Goal: Task Accomplishment & Management: Use online tool/utility

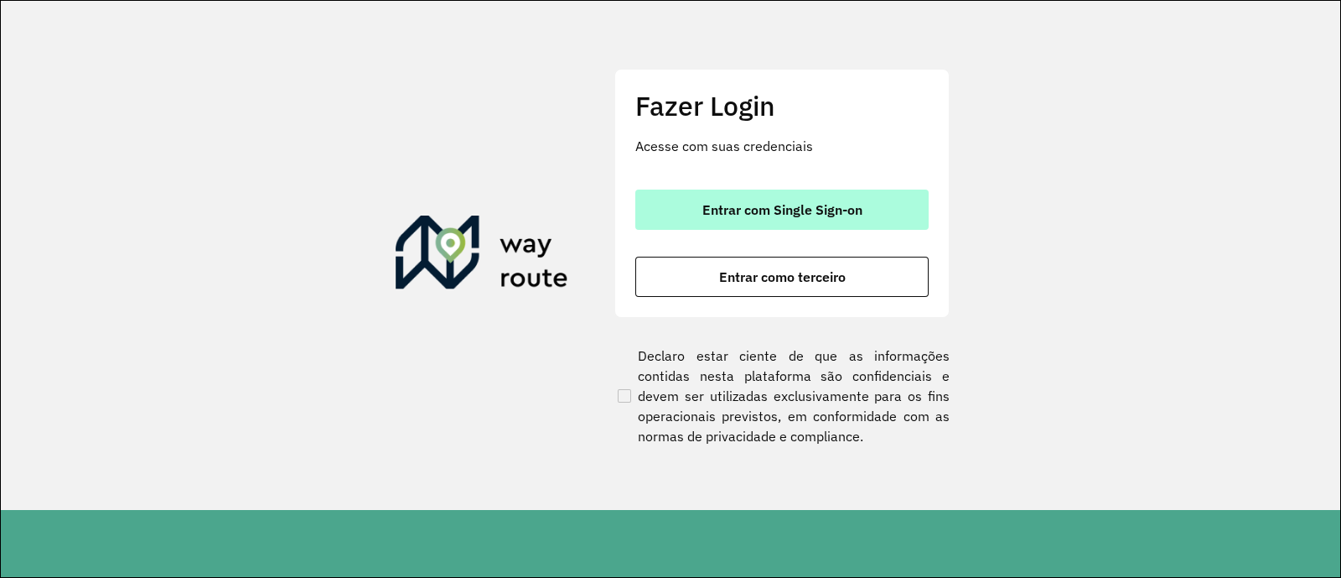
click at [744, 203] on span "Entrar com Single Sign-on" at bounding box center [782, 209] width 160 height 13
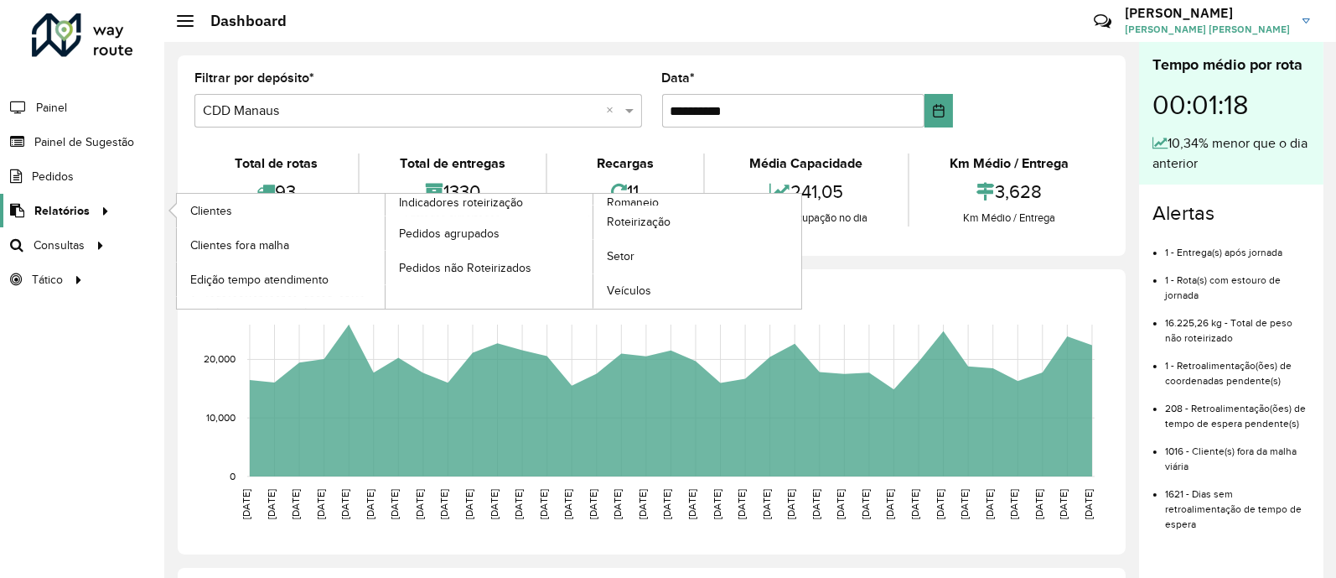
click at [80, 219] on link "Relatórios" at bounding box center [57, 211] width 115 height 34
click at [650, 224] on span "Roteirização" at bounding box center [641, 222] width 68 height 18
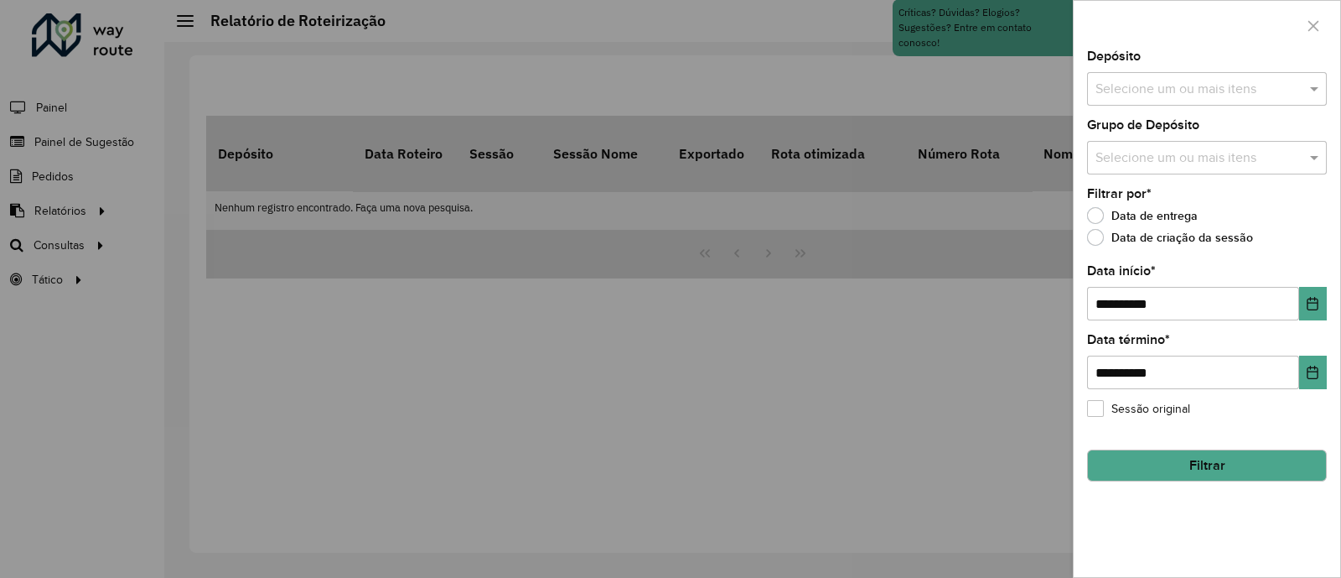
click at [1153, 86] on input "text" at bounding box center [1198, 90] width 215 height 20
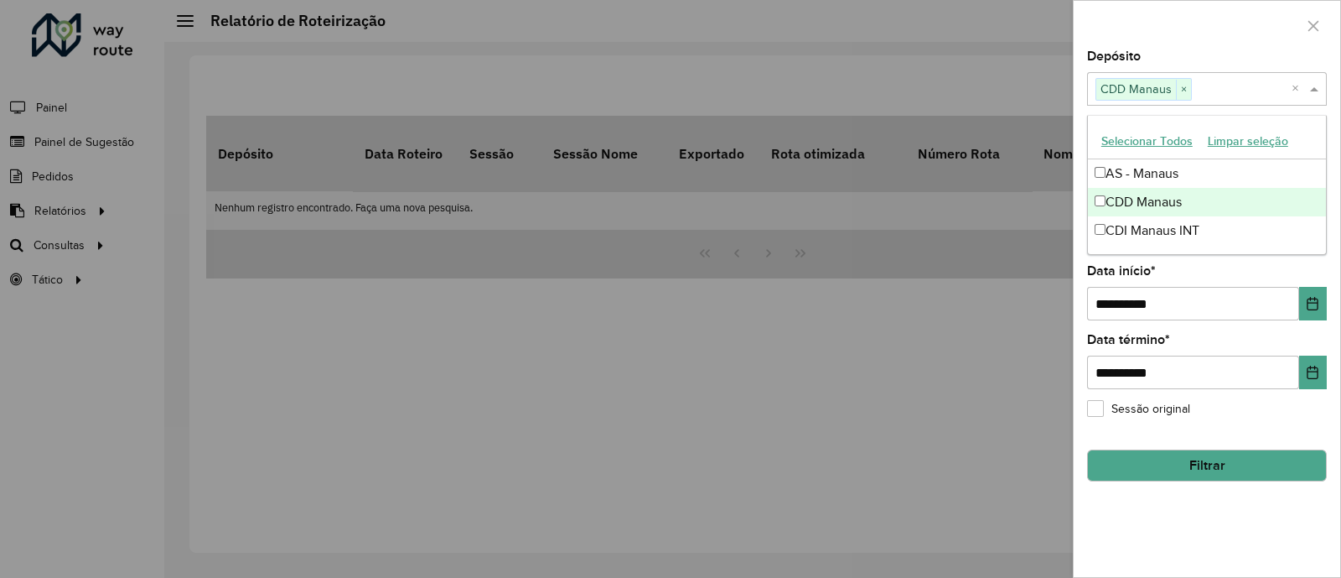
click at [1004, 277] on div at bounding box center [670, 289] width 1341 height 578
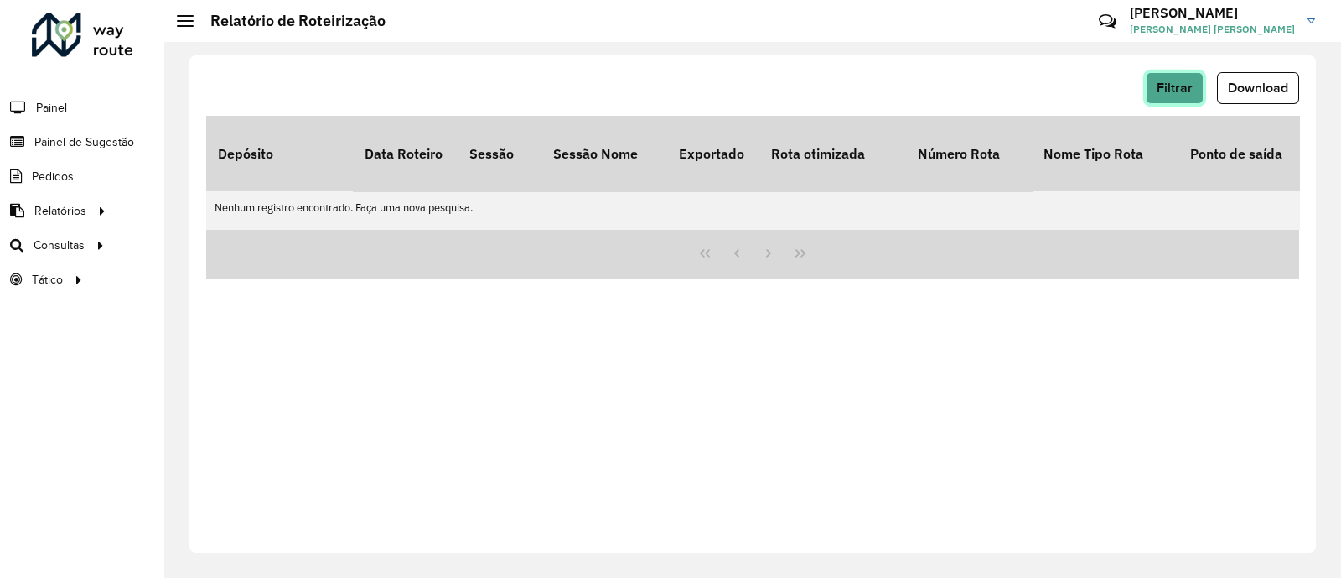
click at [1183, 88] on span "Filtrar" at bounding box center [1175, 87] width 36 height 14
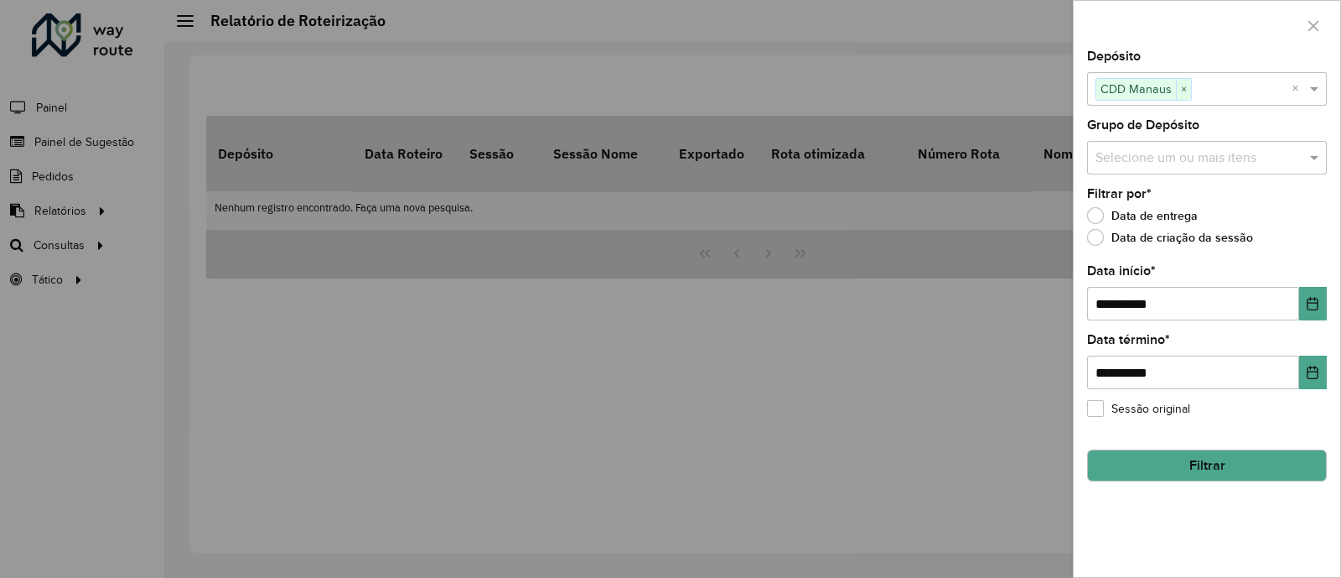
click at [1156, 153] on input "text" at bounding box center [1198, 158] width 215 height 20
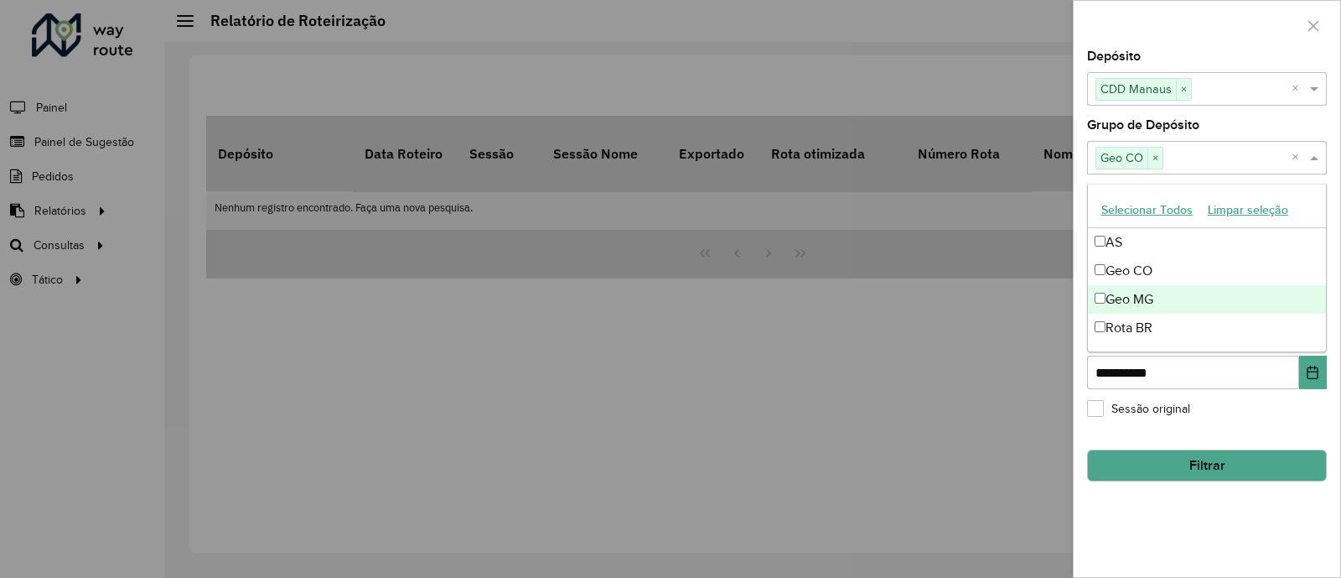
click at [992, 379] on div at bounding box center [670, 289] width 1341 height 578
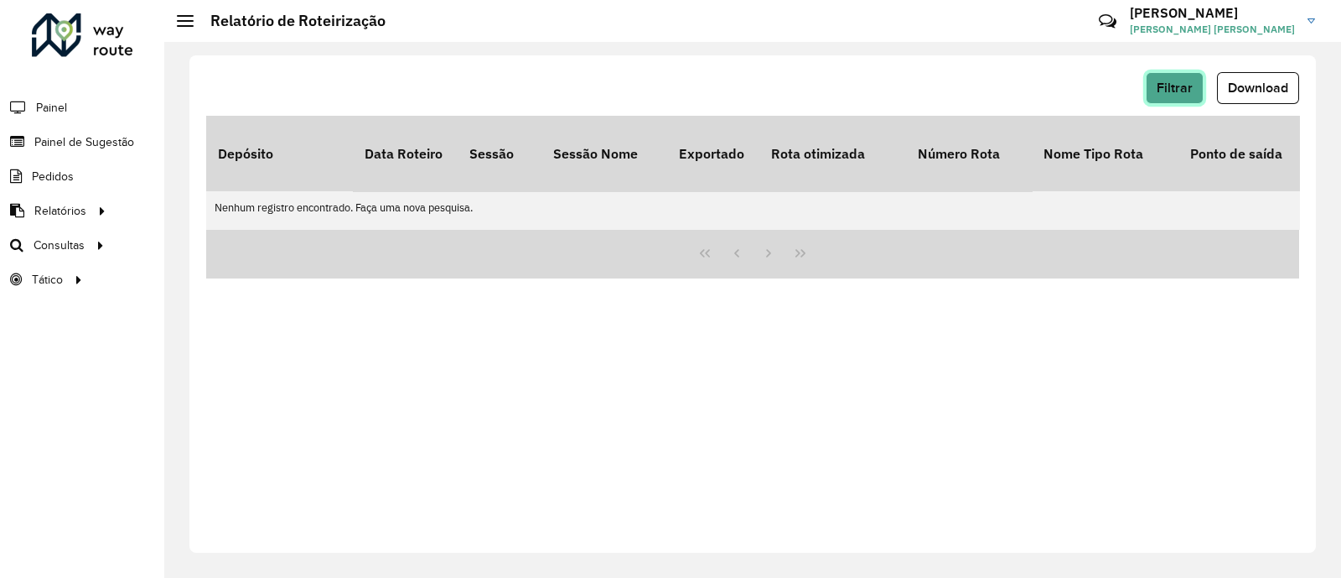
click at [1174, 90] on span "Filtrar" at bounding box center [1175, 87] width 36 height 14
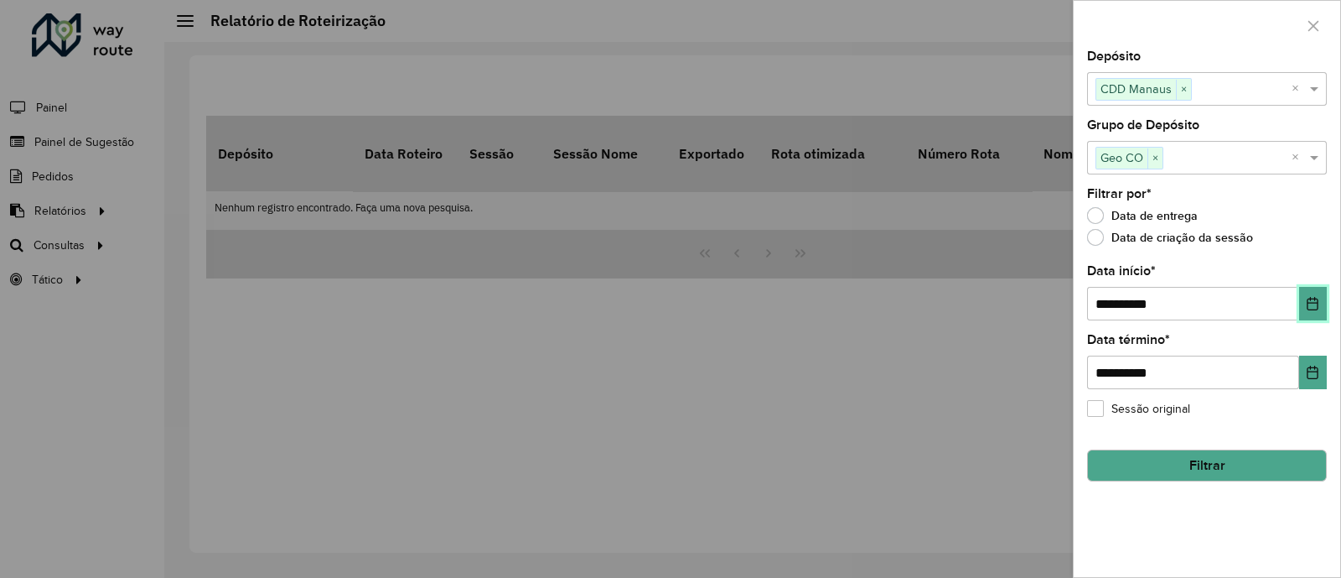
click at [1312, 306] on icon "Choose Date" at bounding box center [1312, 303] width 13 height 13
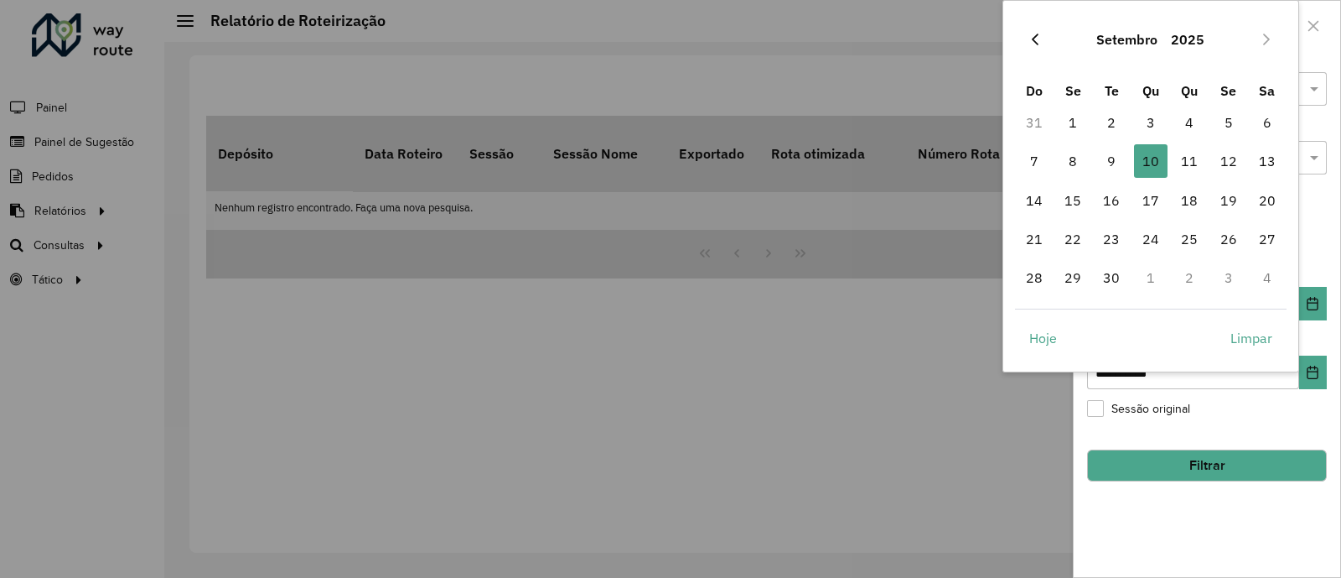
click at [1031, 51] on button "Previous Month" at bounding box center [1035, 39] width 27 height 27
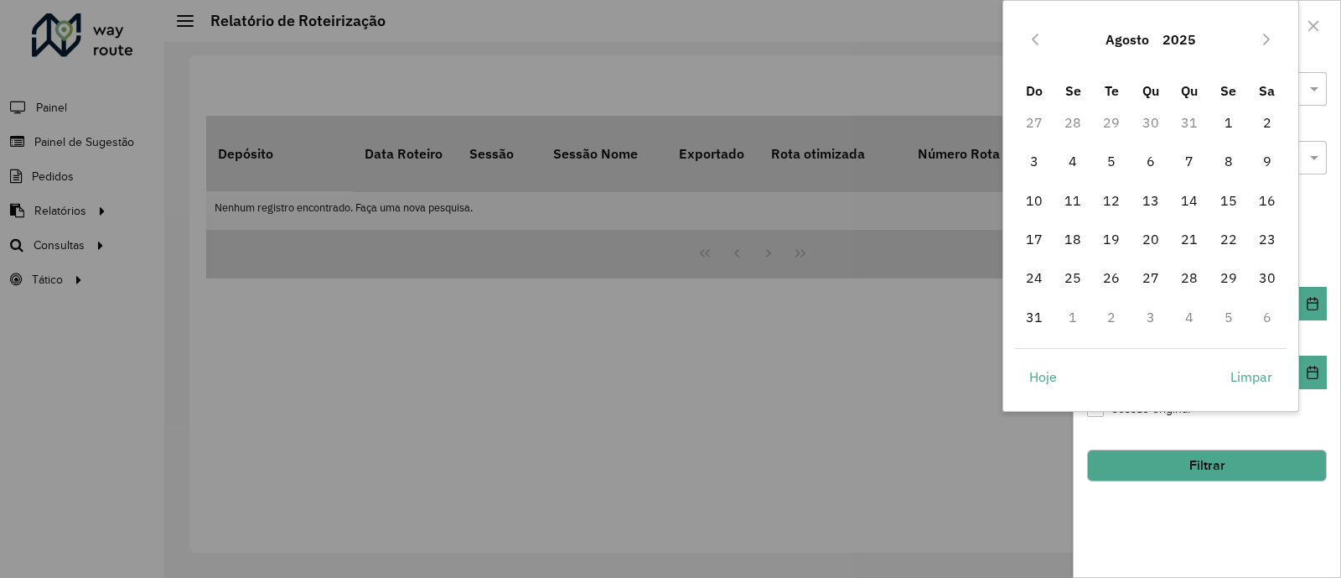
click at [1031, 51] on button "Previous Month" at bounding box center [1035, 39] width 27 height 27
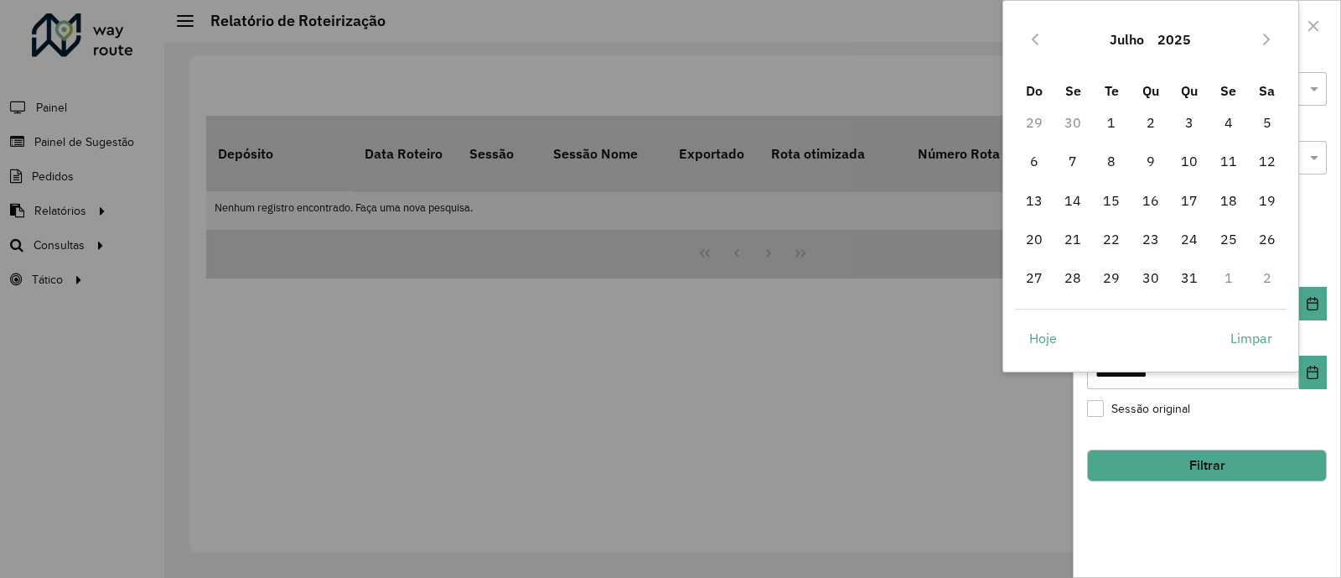
click at [1031, 51] on button "Previous Month" at bounding box center [1035, 39] width 27 height 27
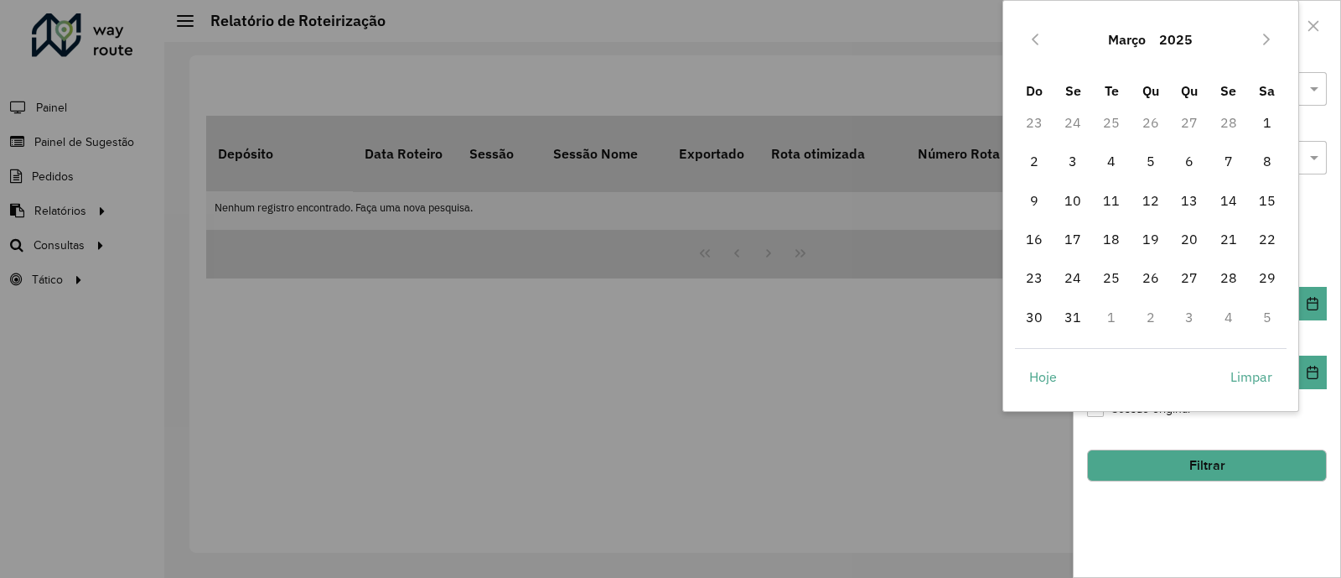
click at [1031, 51] on button "Previous Month" at bounding box center [1035, 39] width 27 height 27
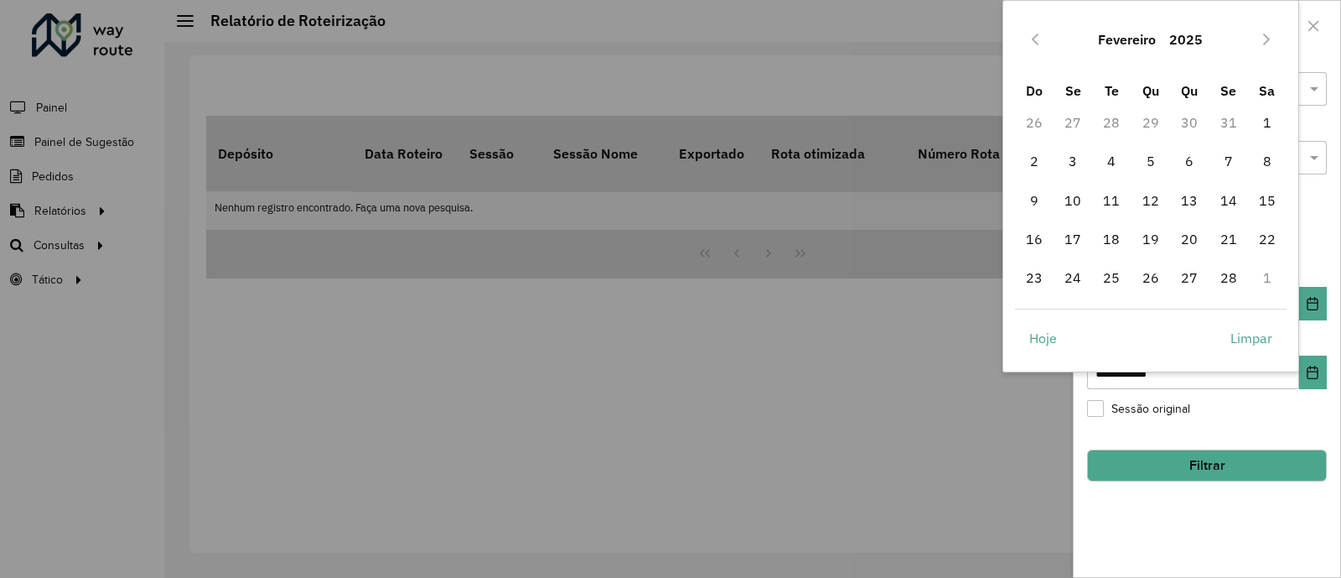
click at [1031, 51] on button "Previous Month" at bounding box center [1035, 39] width 27 height 27
click at [1033, 41] on icon "Previous Month" at bounding box center [1035, 39] width 13 height 13
click at [1111, 122] on span "1" at bounding box center [1112, 123] width 34 height 34
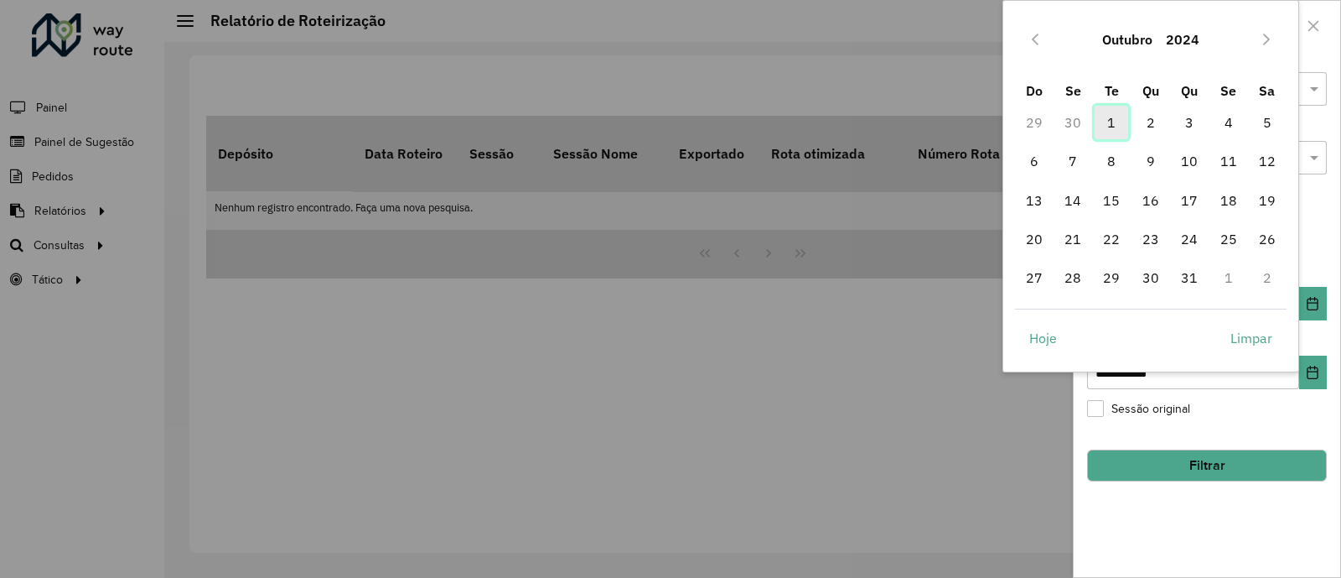
type input "**********"
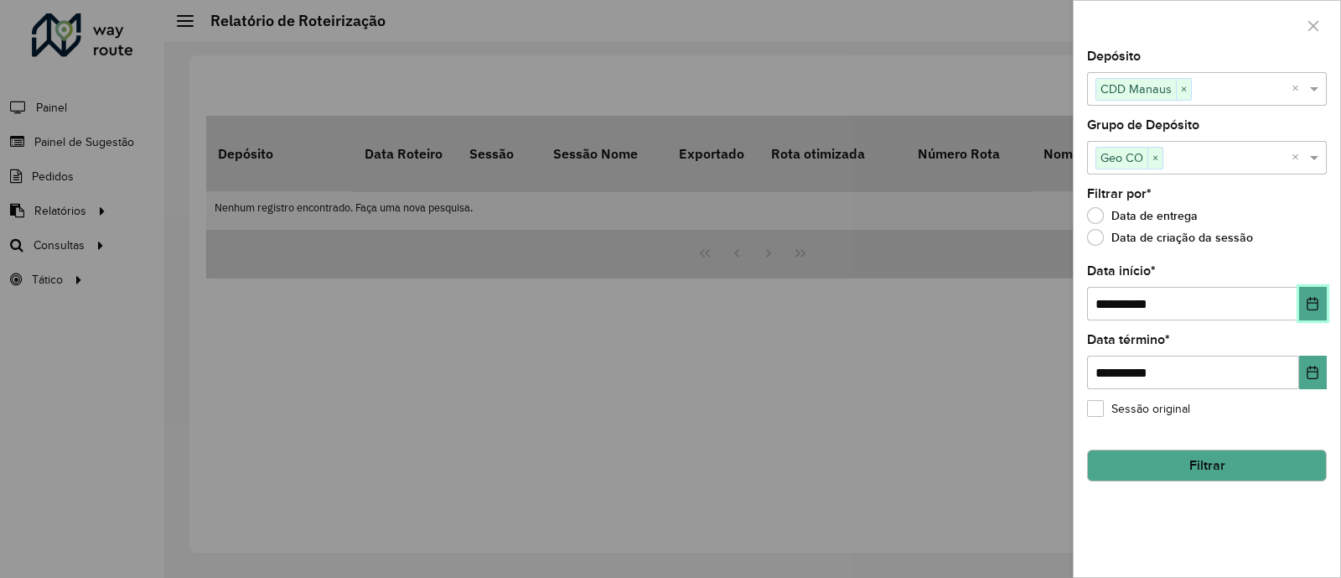
click at [1315, 319] on button "Choose Date" at bounding box center [1313, 304] width 28 height 34
click at [1311, 360] on button "Choose Date" at bounding box center [1313, 372] width 28 height 34
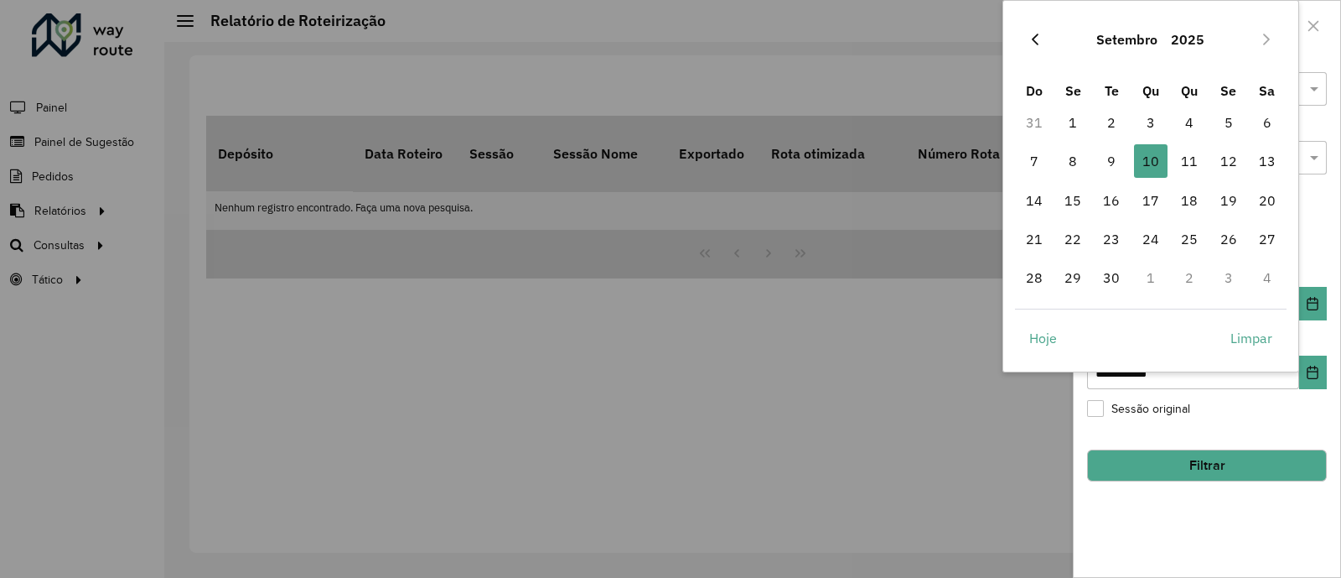
click at [1038, 41] on icon "Previous Month" at bounding box center [1035, 39] width 13 height 13
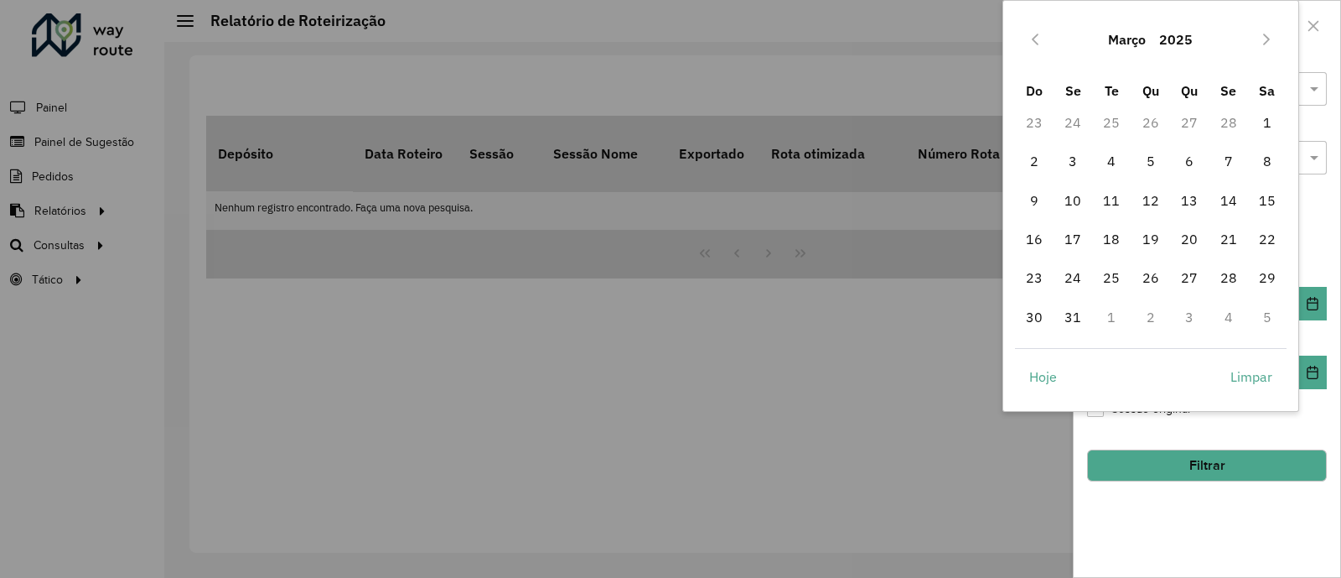
click at [1038, 41] on icon "Previous Month" at bounding box center [1035, 39] width 13 height 13
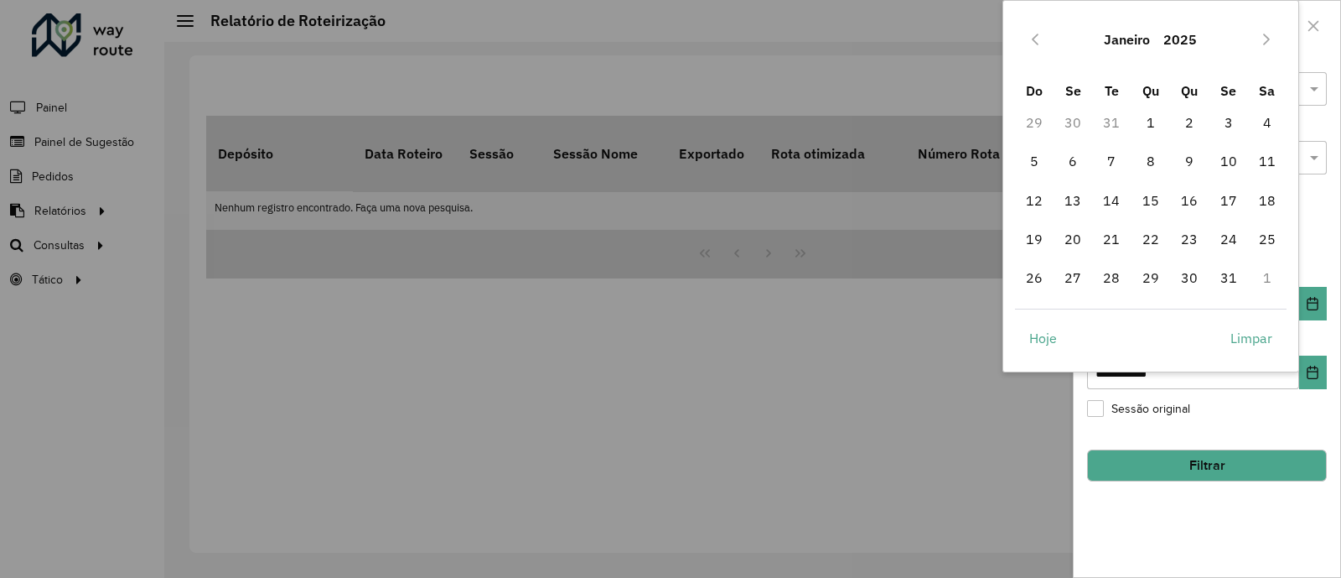
click at [1038, 41] on icon "Previous Month" at bounding box center [1035, 39] width 13 height 13
click at [1269, 39] on icon "Next Month" at bounding box center [1266, 39] width 13 height 13
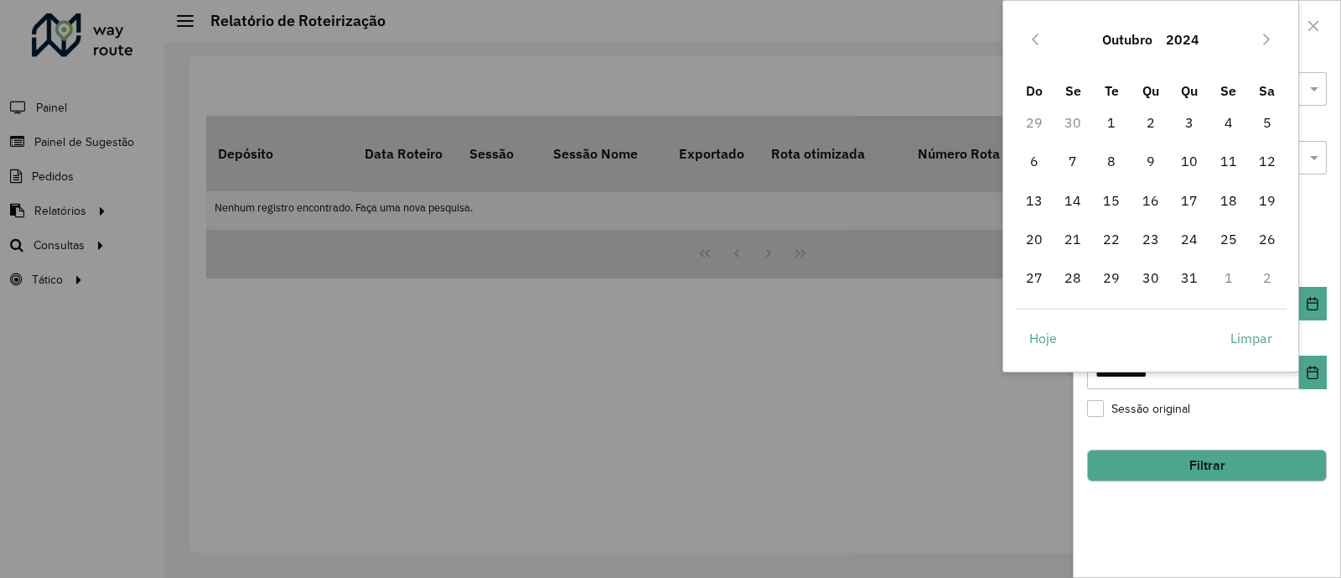
click at [1269, 39] on icon "Next Month" at bounding box center [1266, 39] width 13 height 13
click at [1265, 277] on span "30" at bounding box center [1268, 278] width 34 height 34
type input "**********"
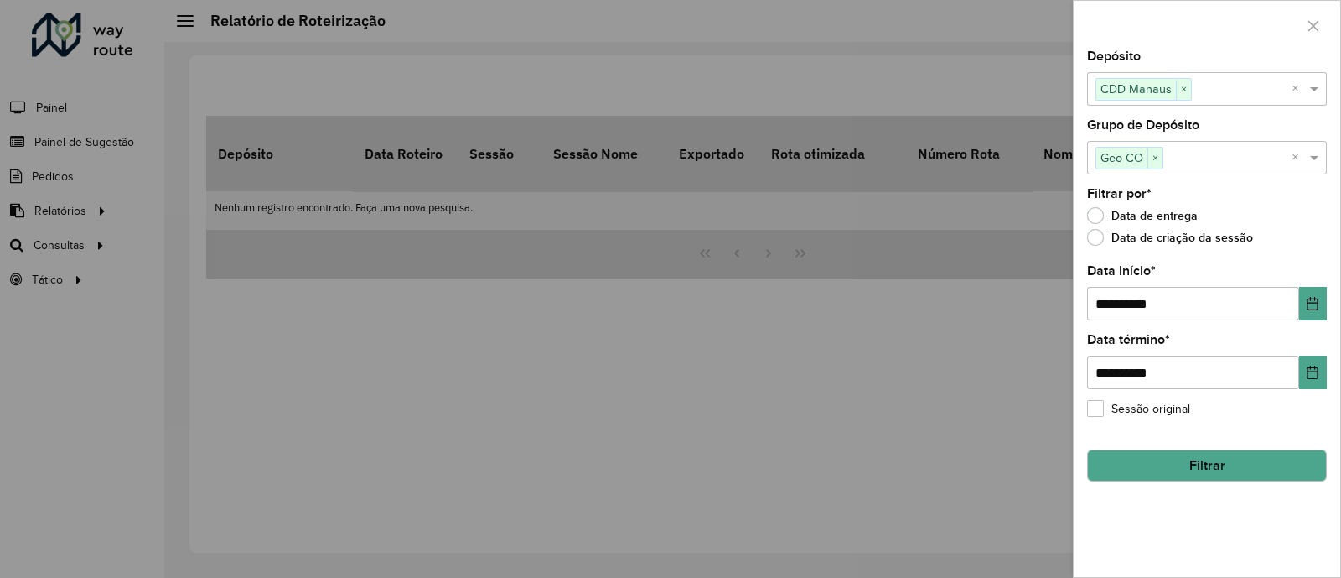
click at [1170, 467] on button "Filtrar" at bounding box center [1207, 465] width 240 height 32
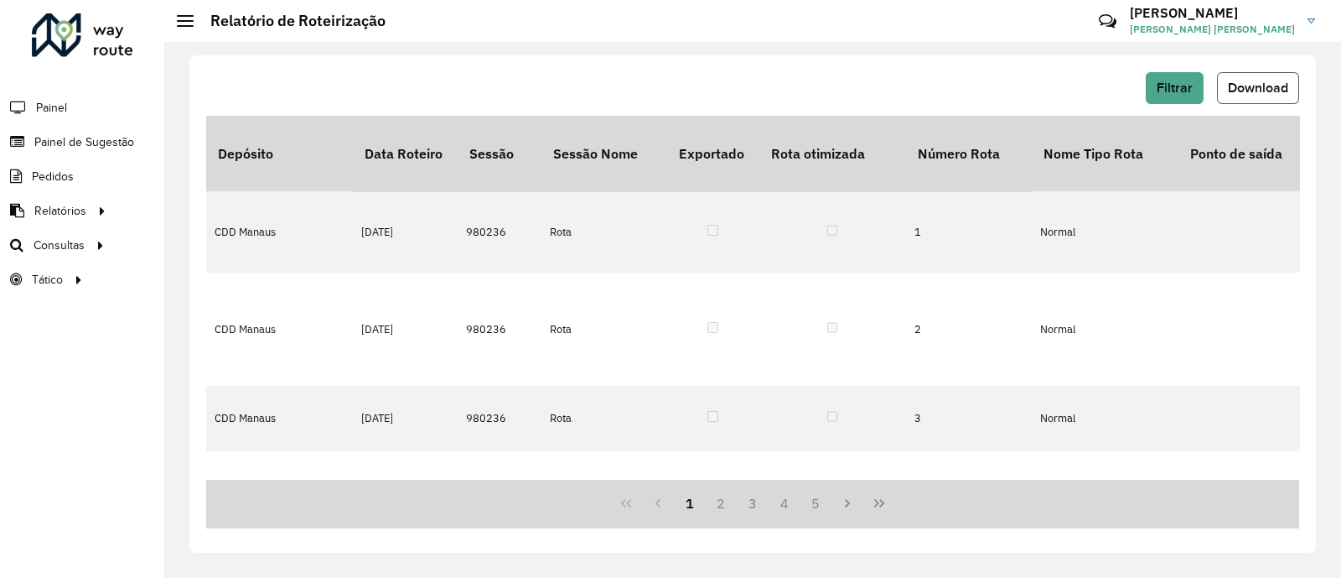
click at [1256, 83] on span "Download" at bounding box center [1258, 87] width 60 height 14
